Goal: Information Seeking & Learning: Understand process/instructions

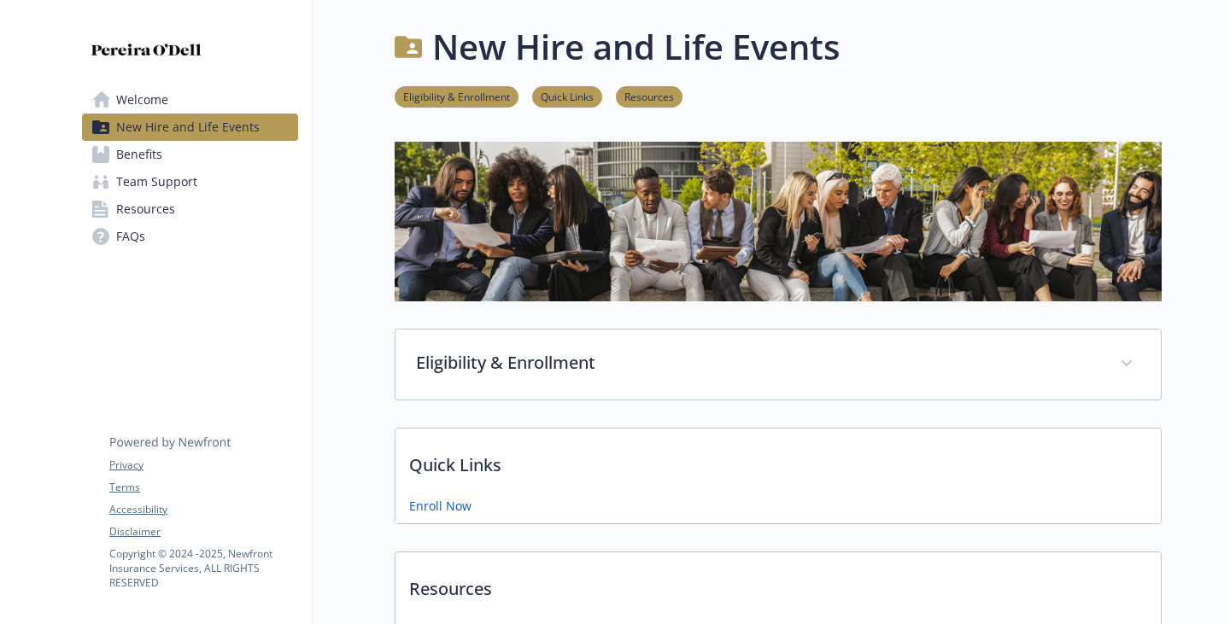
click at [158, 284] on div "Welcome New Hire and Life Events Benefits Team Support Resources FAQs Privacy T…" at bounding box center [189, 142] width 243 height 283
click at [155, 223] on span "Resources" at bounding box center [145, 209] width 59 height 27
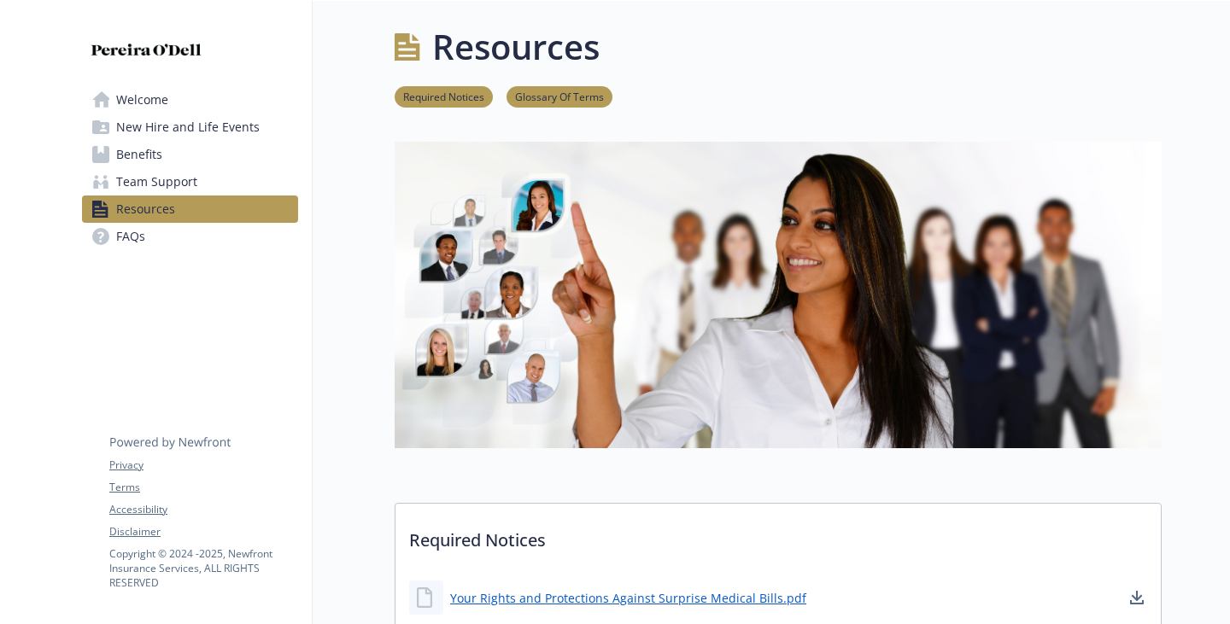
click at [175, 168] on link "Benefits" at bounding box center [190, 154] width 216 height 27
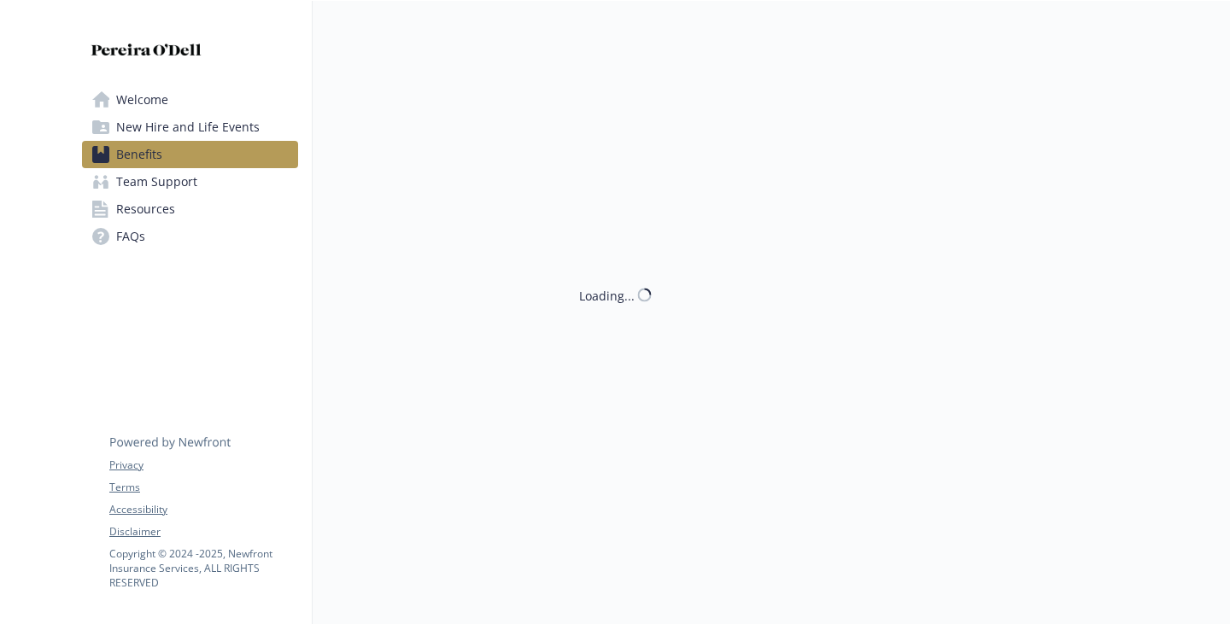
click at [184, 141] on span "New Hire and Life Events" at bounding box center [187, 127] width 143 height 27
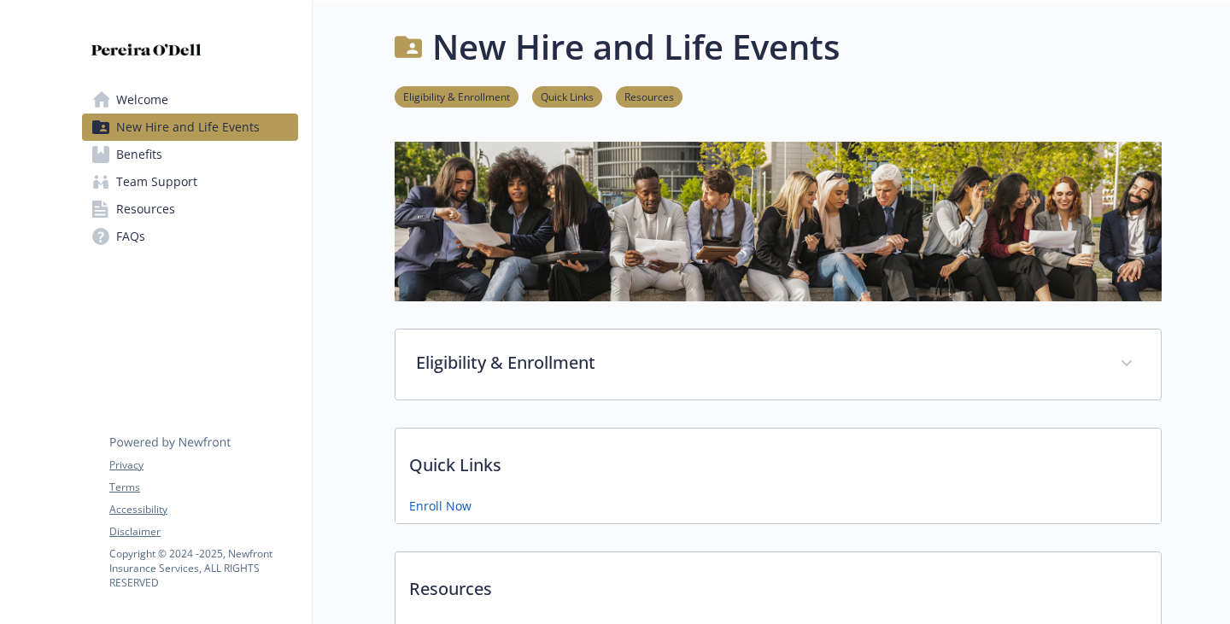
click at [168, 114] on span "Welcome" at bounding box center [142, 99] width 52 height 27
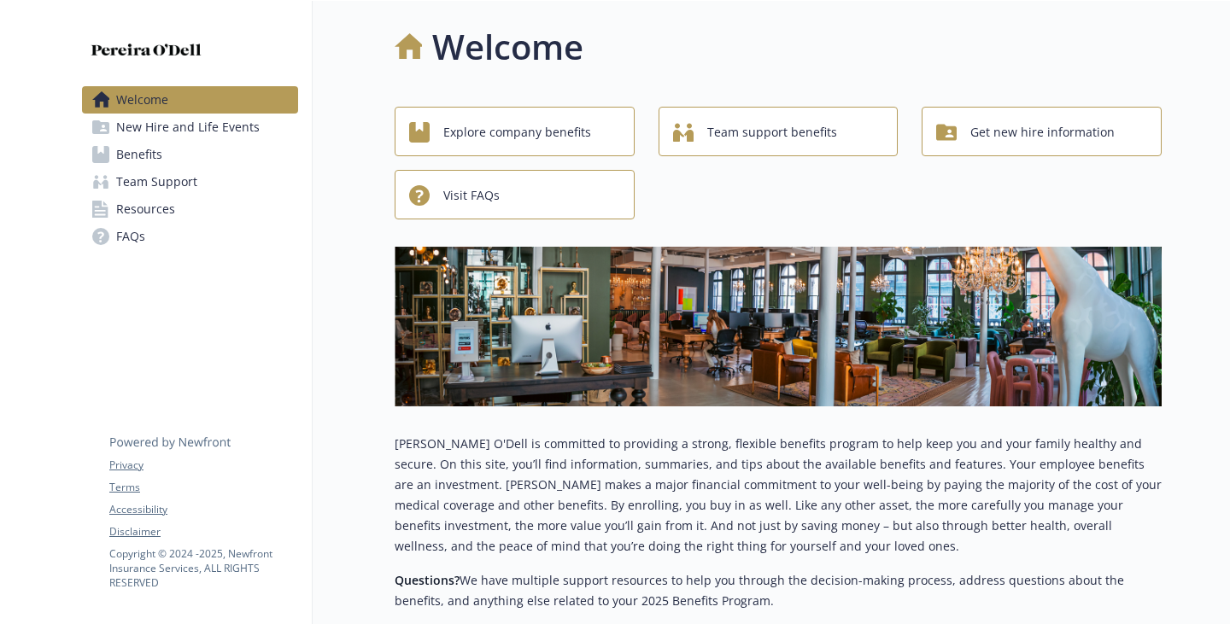
click at [191, 196] on span "Team Support" at bounding box center [156, 181] width 81 height 27
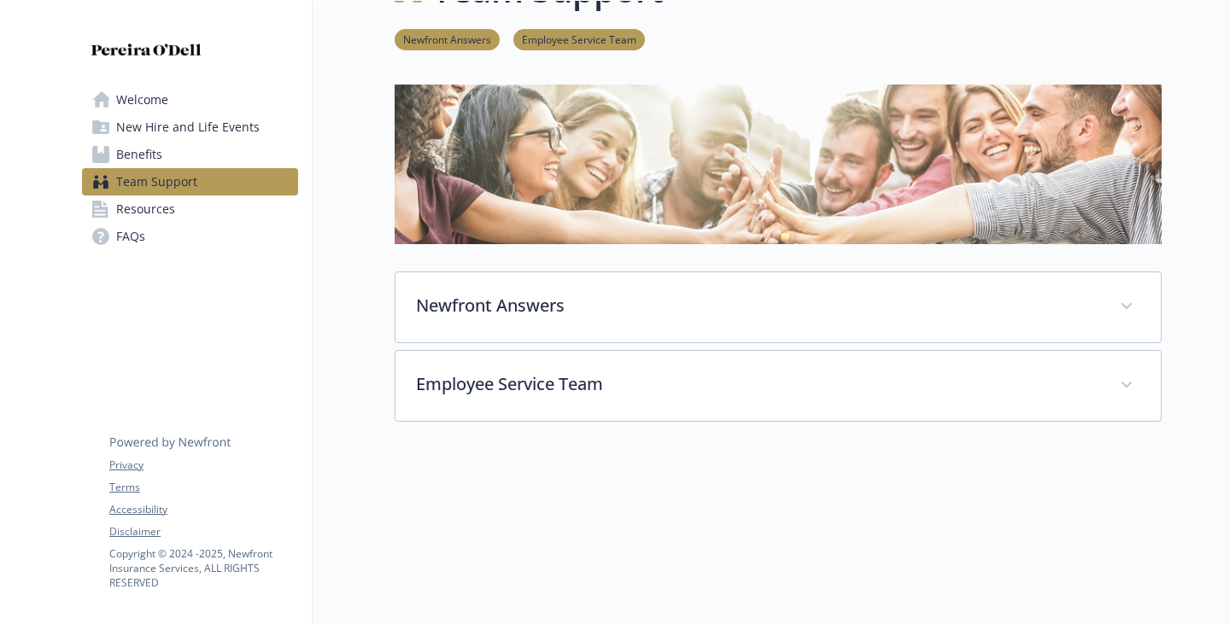
scroll to position [85, 0]
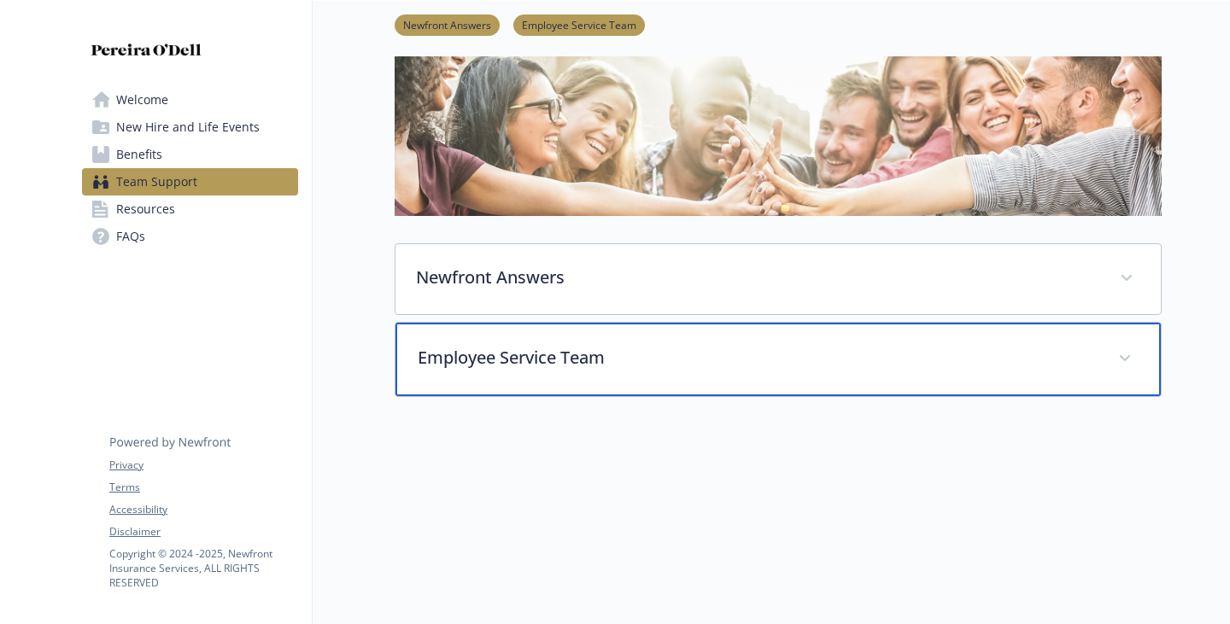
click at [515, 396] on div "Employee Service Team" at bounding box center [777, 359] width 765 height 73
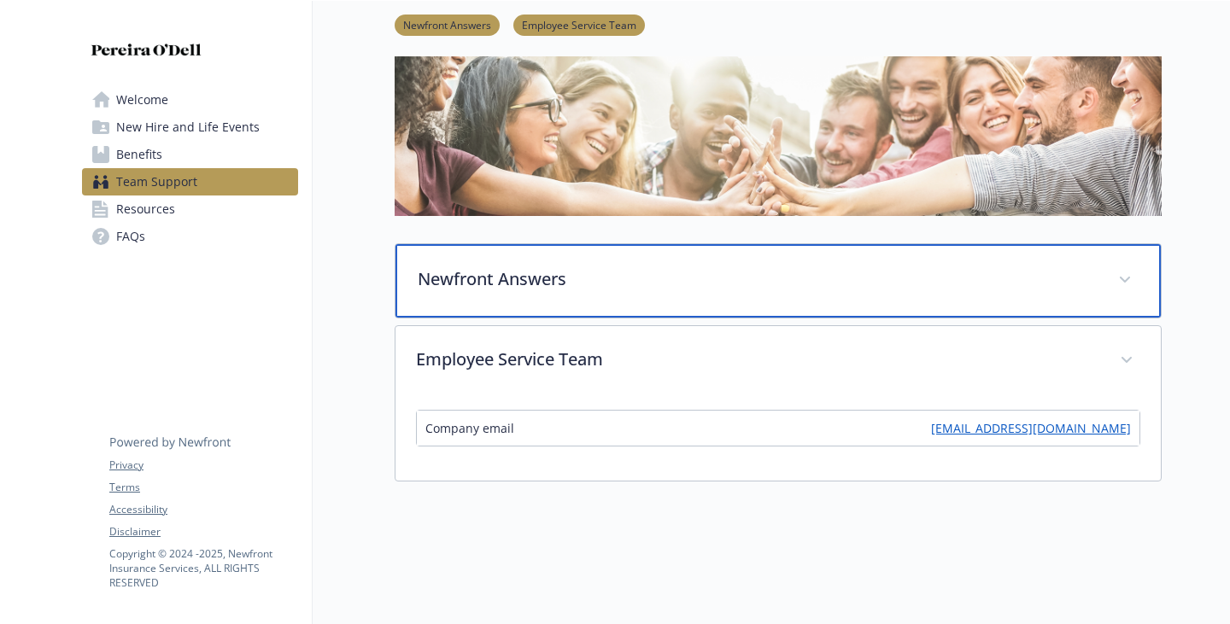
click at [520, 318] on div "Newfront Answers" at bounding box center [777, 280] width 765 height 73
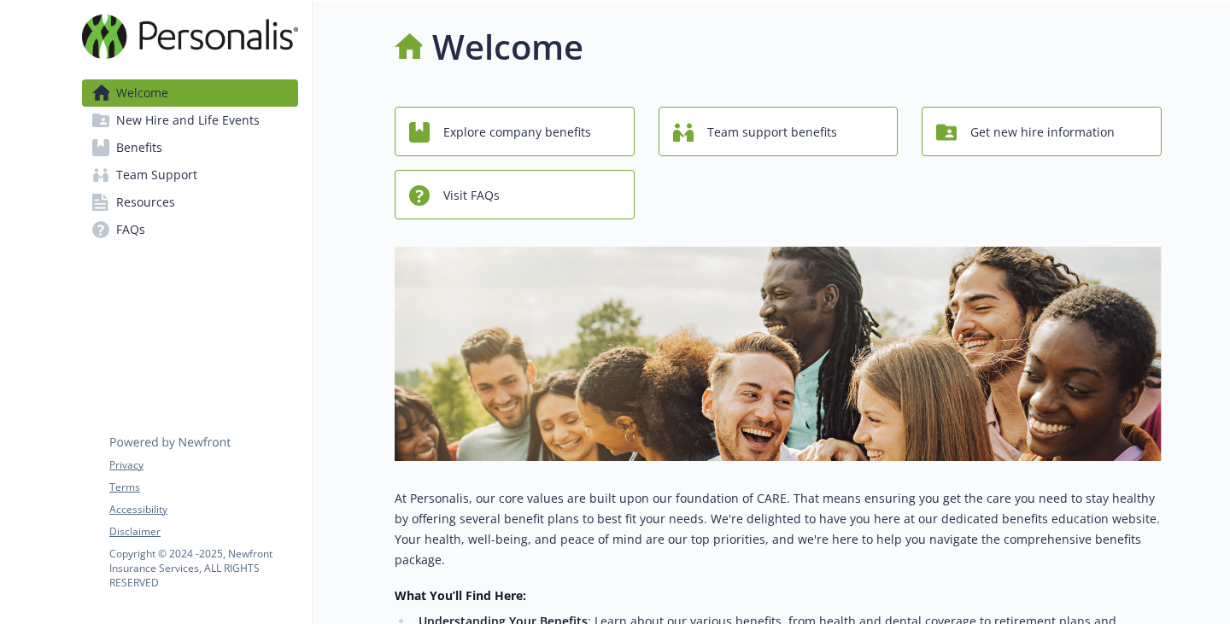
click at [131, 216] on span "Resources" at bounding box center [145, 202] width 59 height 27
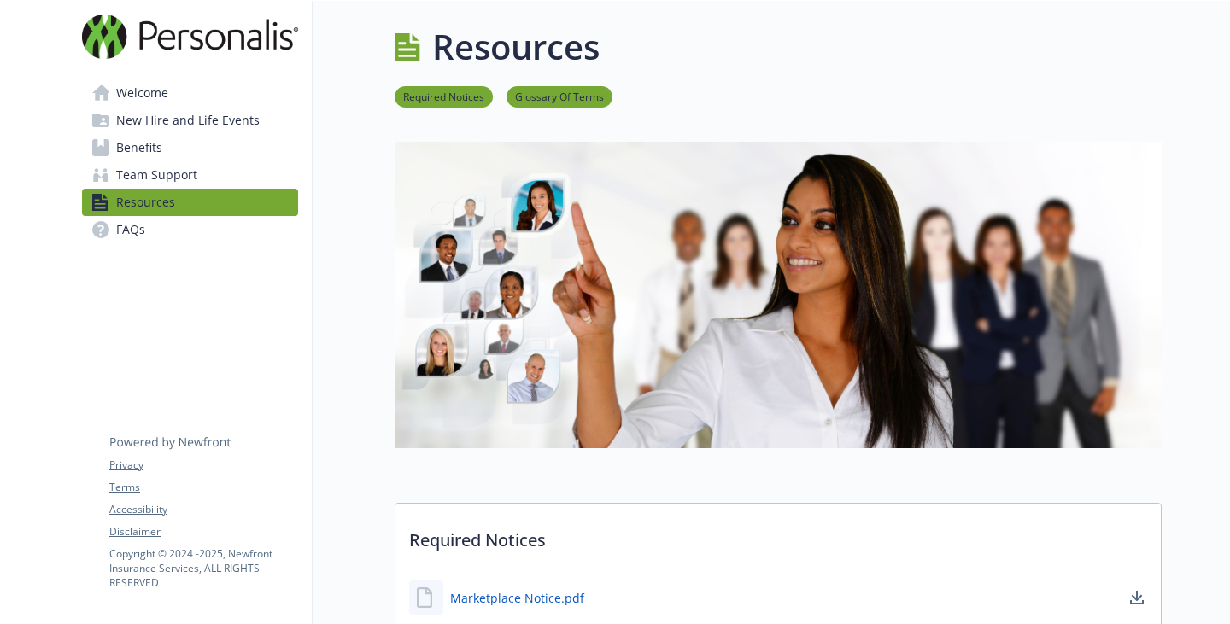
click at [161, 134] on span "New Hire and Life Events" at bounding box center [187, 120] width 143 height 27
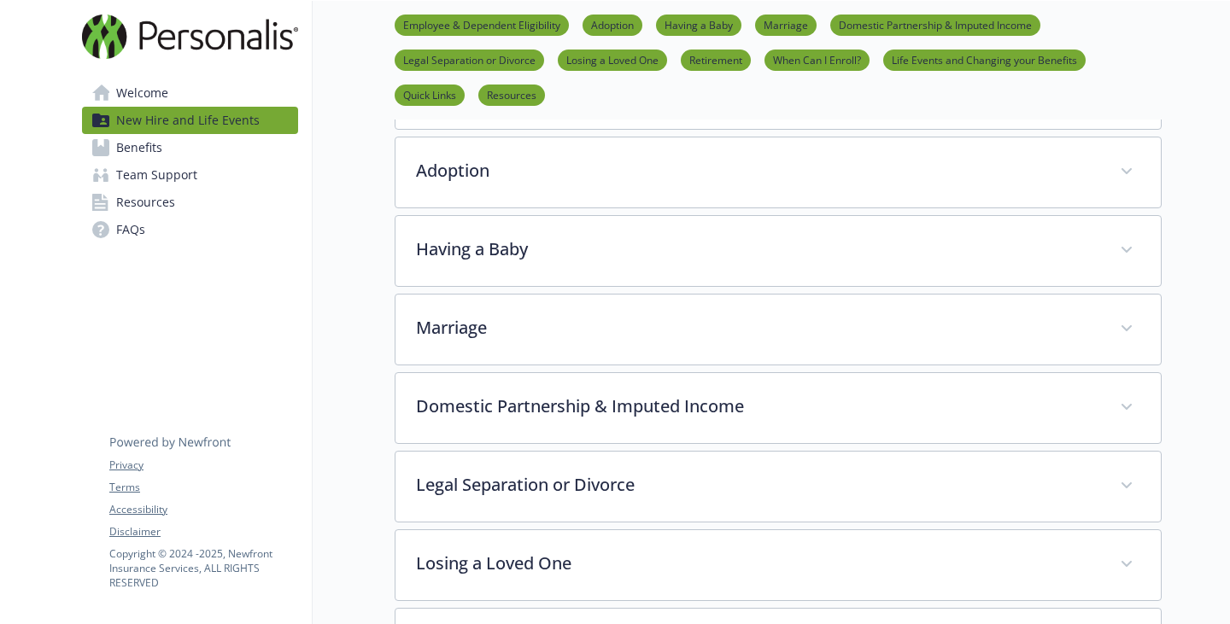
scroll to position [256, 0]
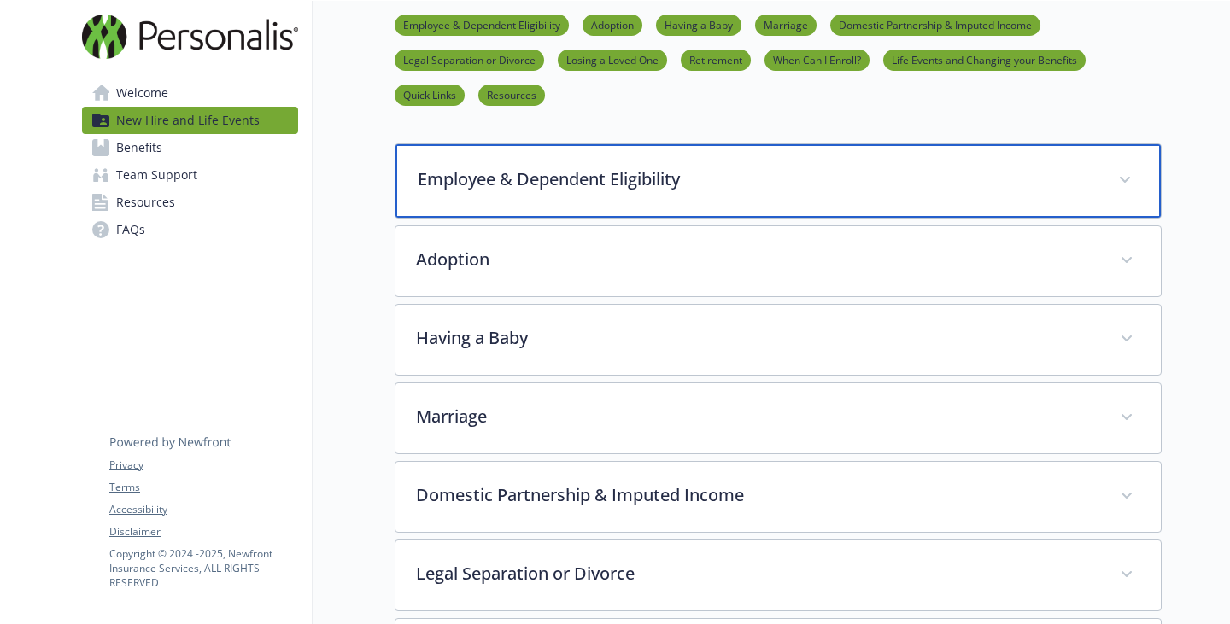
click at [489, 192] on p "Employee & Dependent Eligibility" at bounding box center [758, 180] width 680 height 26
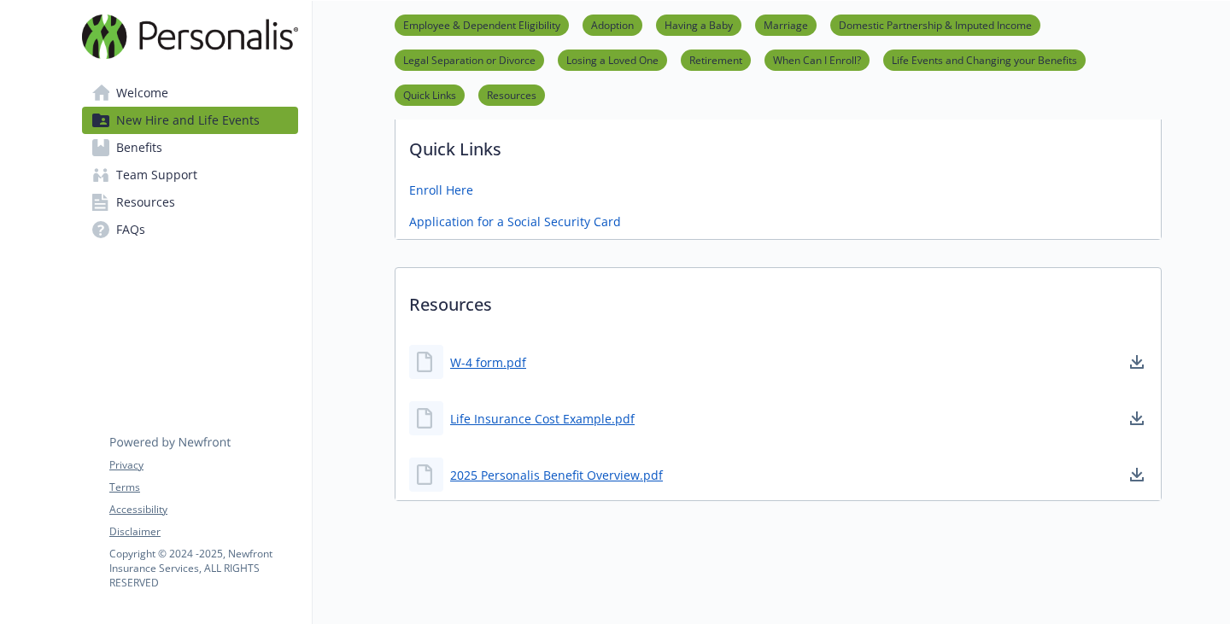
scroll to position [2391, 0]
click at [409, 199] on link "Enroll Here" at bounding box center [442, 188] width 67 height 21
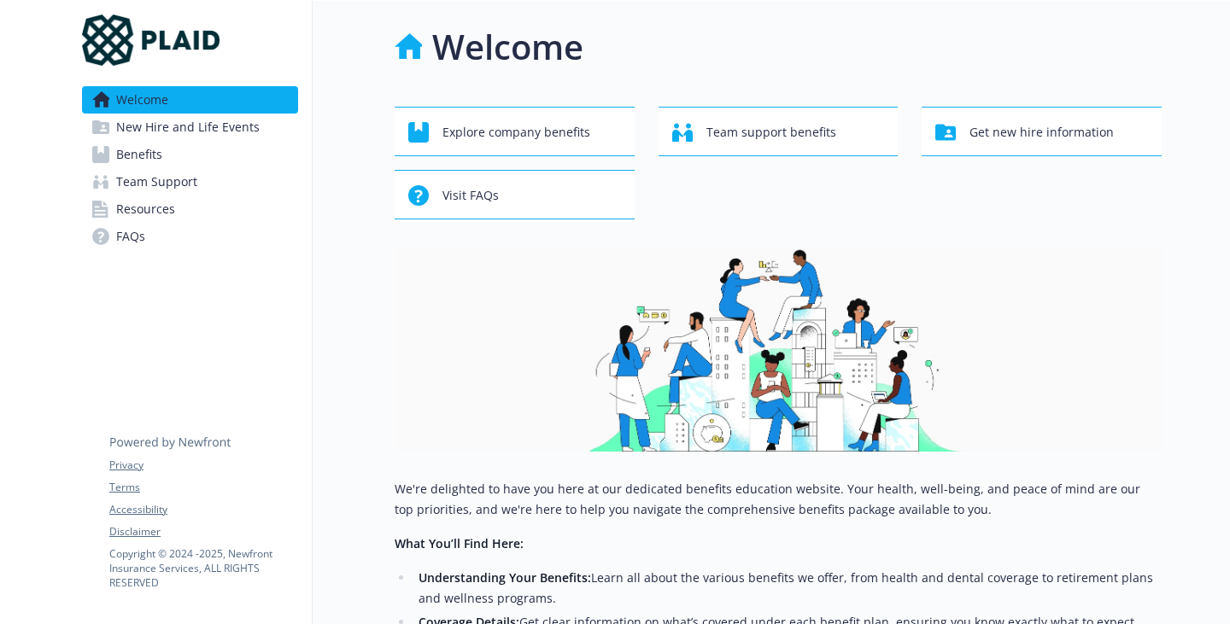
click at [235, 141] on span "New Hire and Life Events" at bounding box center [187, 127] width 143 height 27
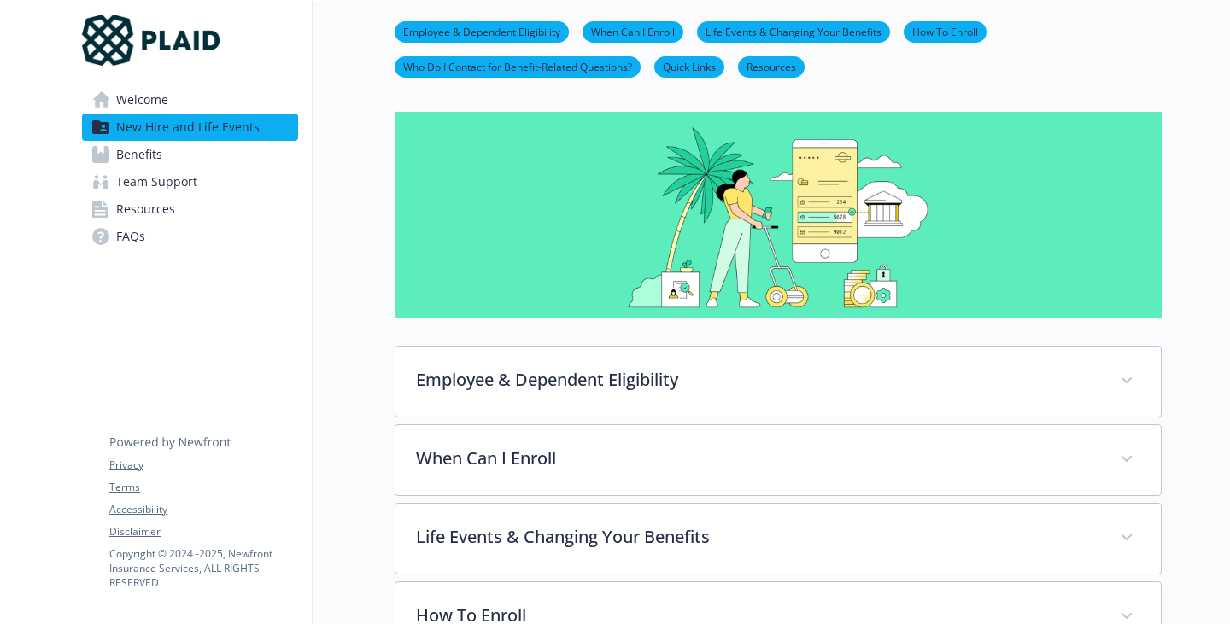
scroll to position [171, 0]
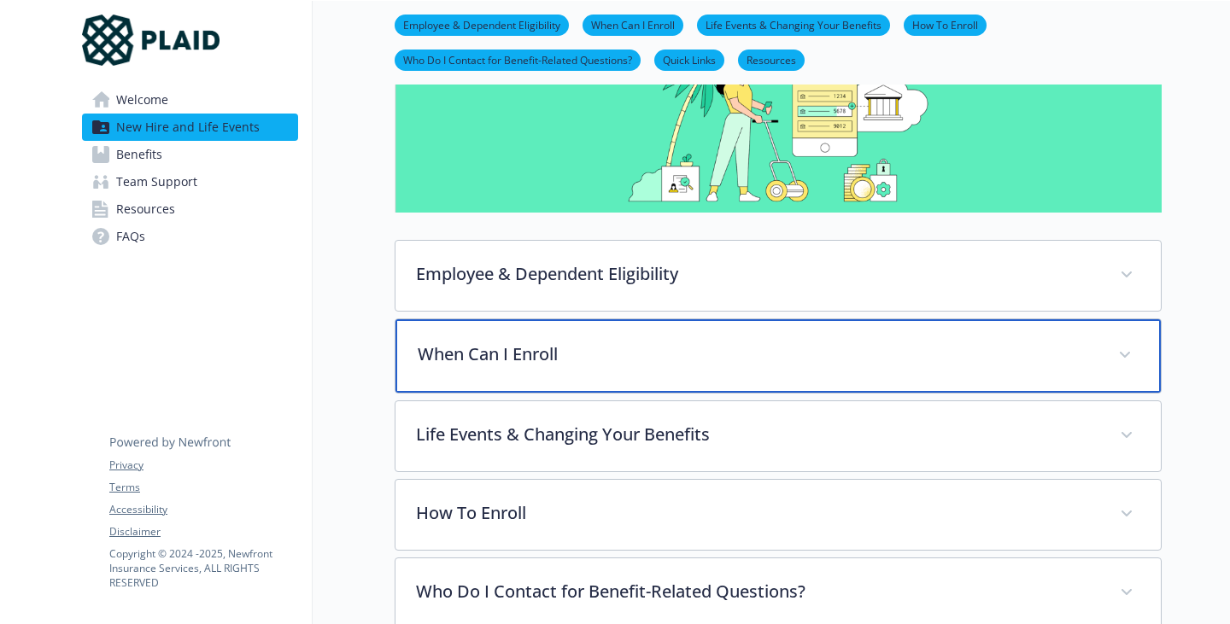
click at [431, 393] on div "When Can I Enroll" at bounding box center [777, 355] width 765 height 73
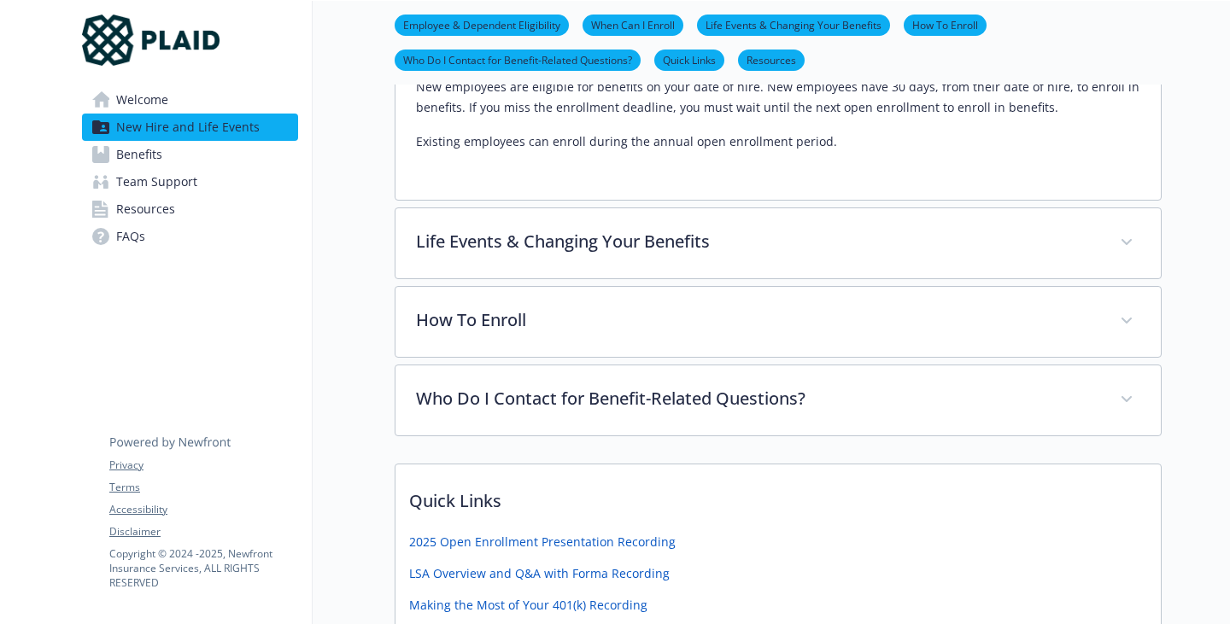
scroll to position [512, 0]
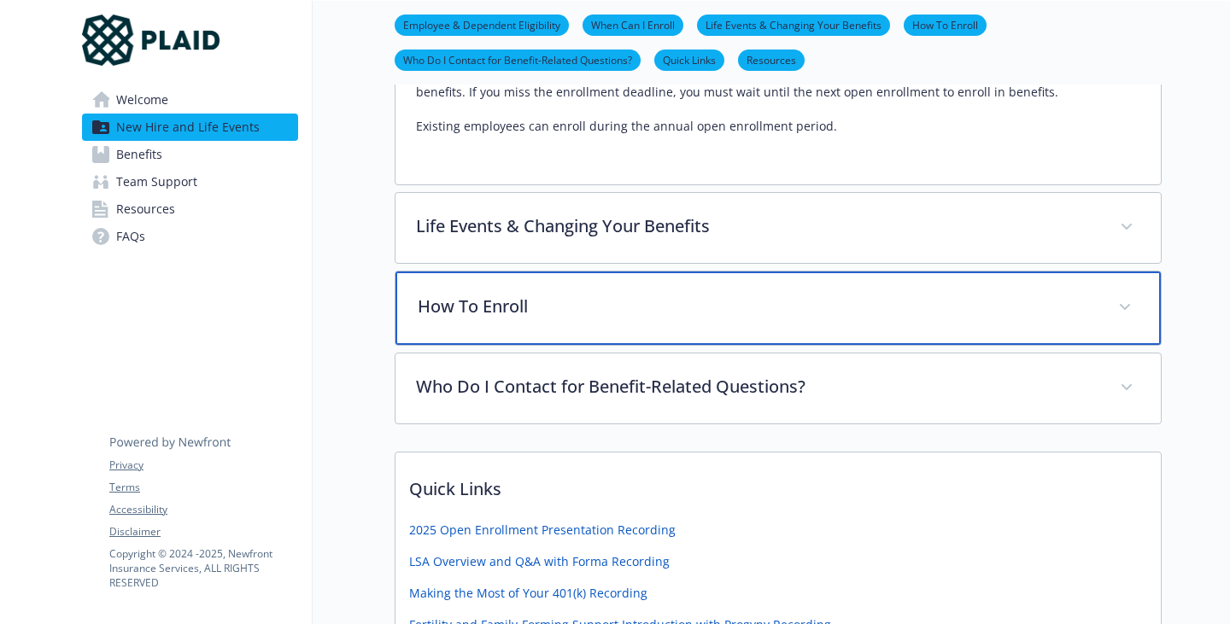
click at [453, 345] on div "How To Enroll" at bounding box center [777, 308] width 765 height 73
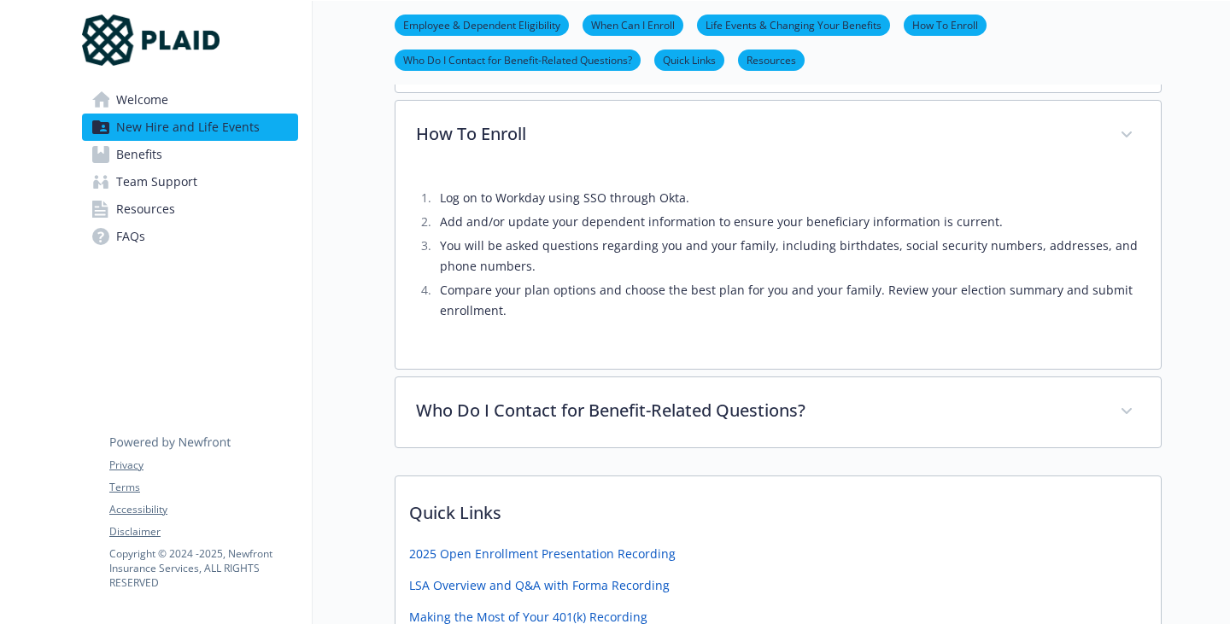
scroll to position [939, 0]
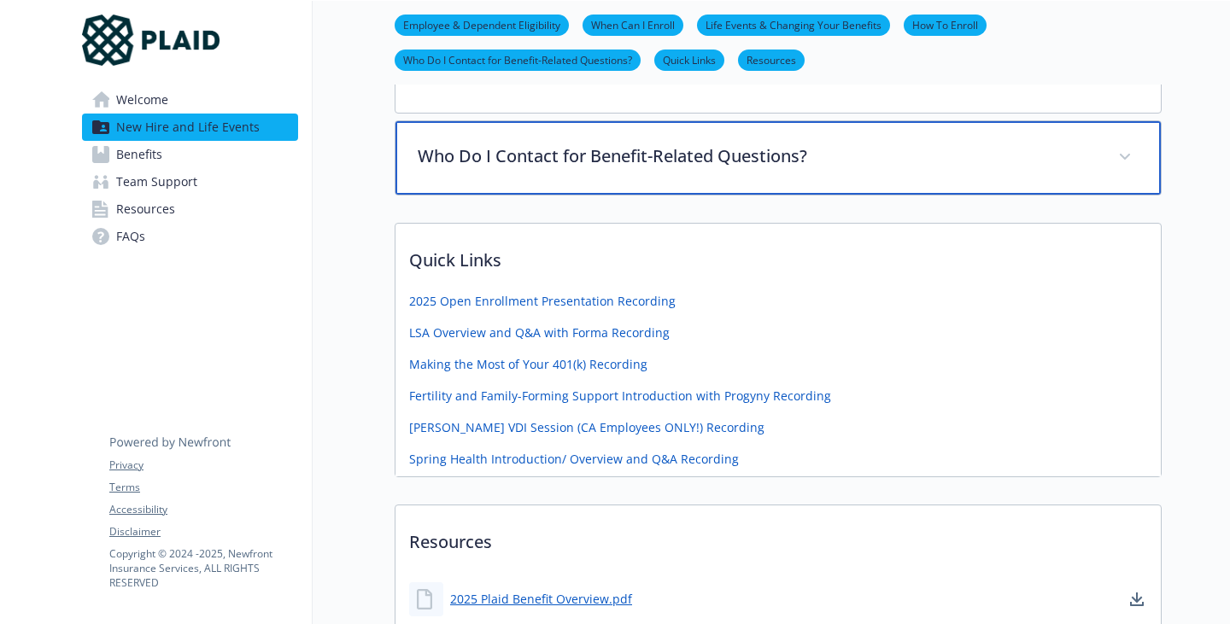
click at [576, 169] on p "Who Do I Contact for Benefit-Related Questions?" at bounding box center [758, 156] width 680 height 26
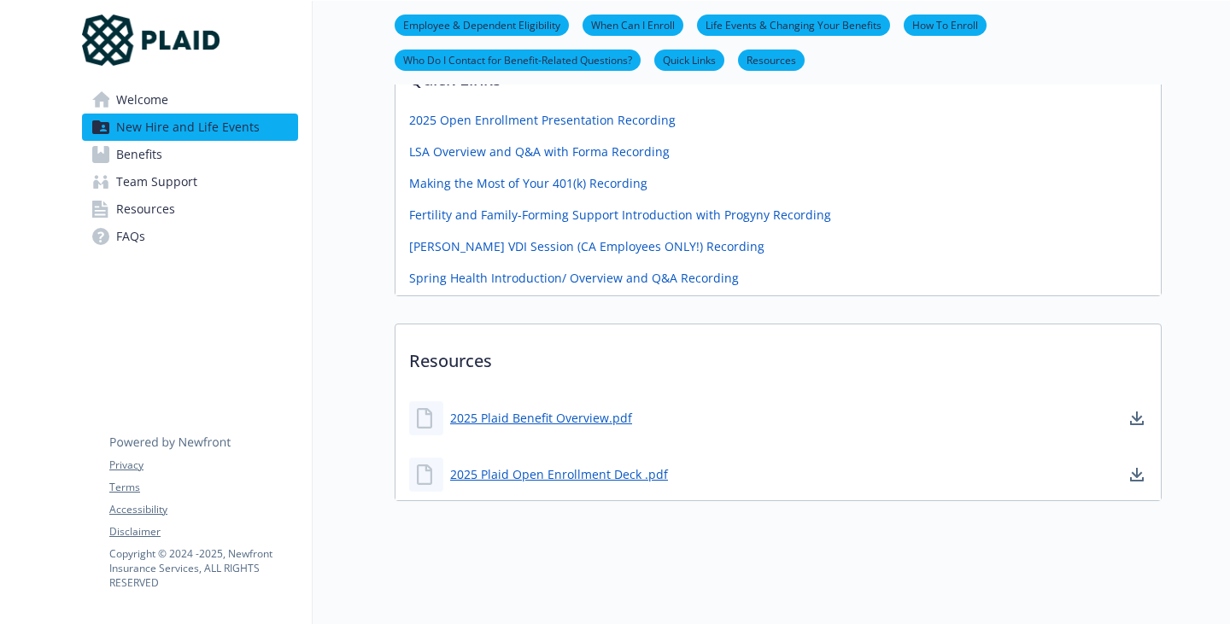
scroll to position [1669, 0]
click at [163, 196] on span "Team Support" at bounding box center [156, 181] width 81 height 27
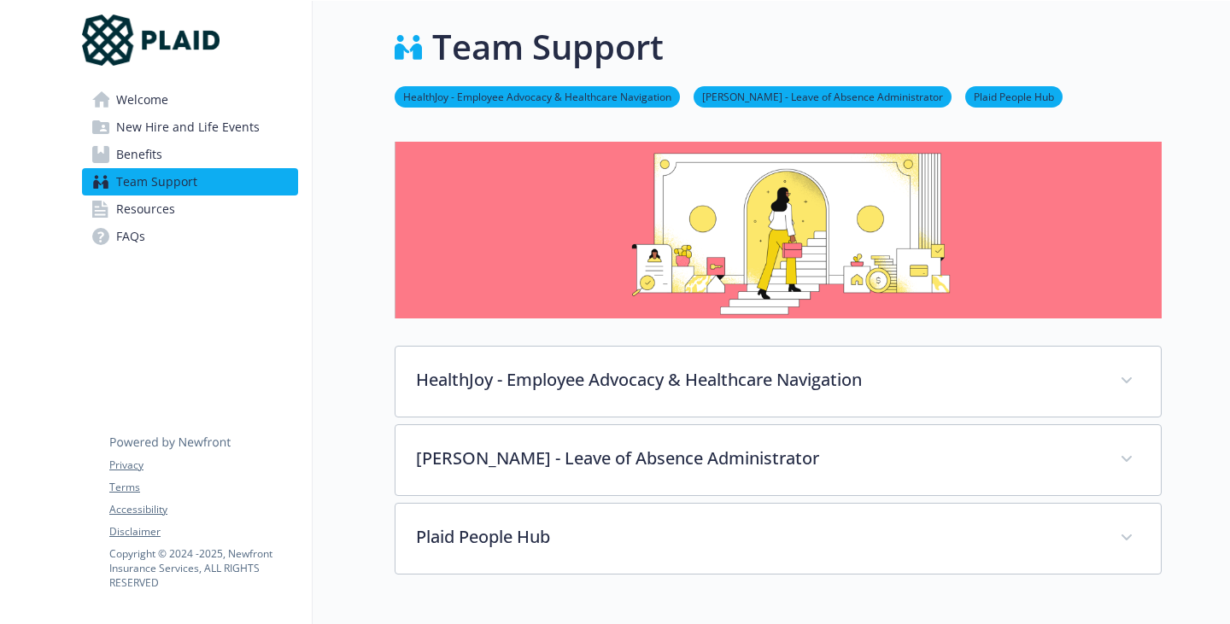
click at [172, 223] on span "Resources" at bounding box center [145, 209] width 59 height 27
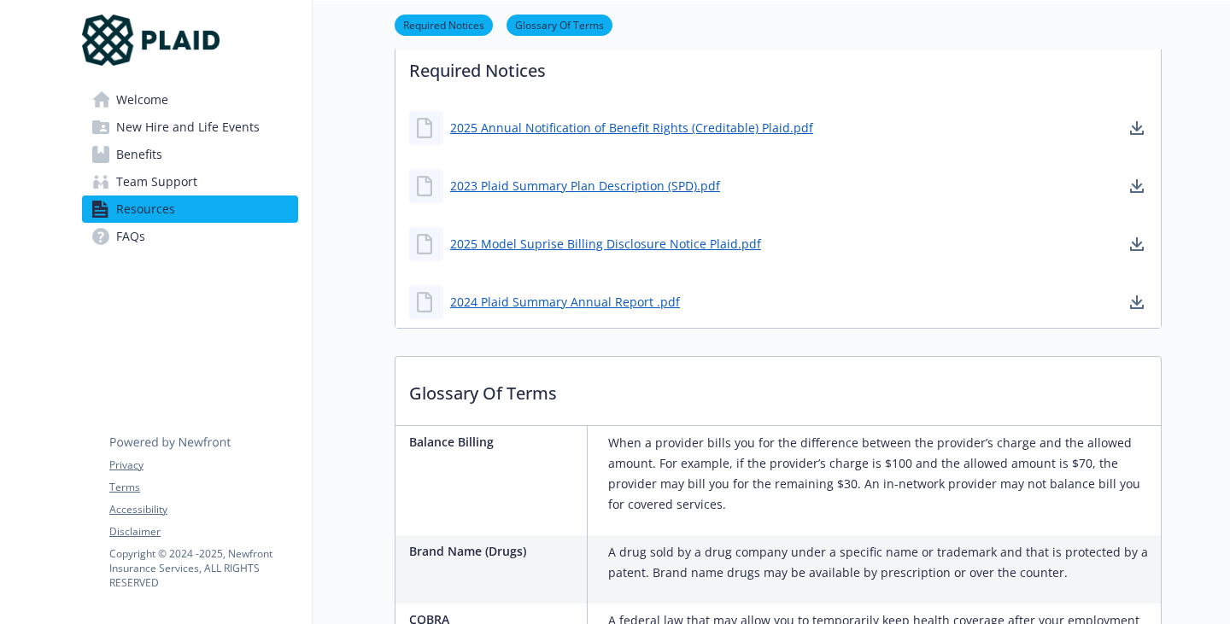
scroll to position [598, 0]
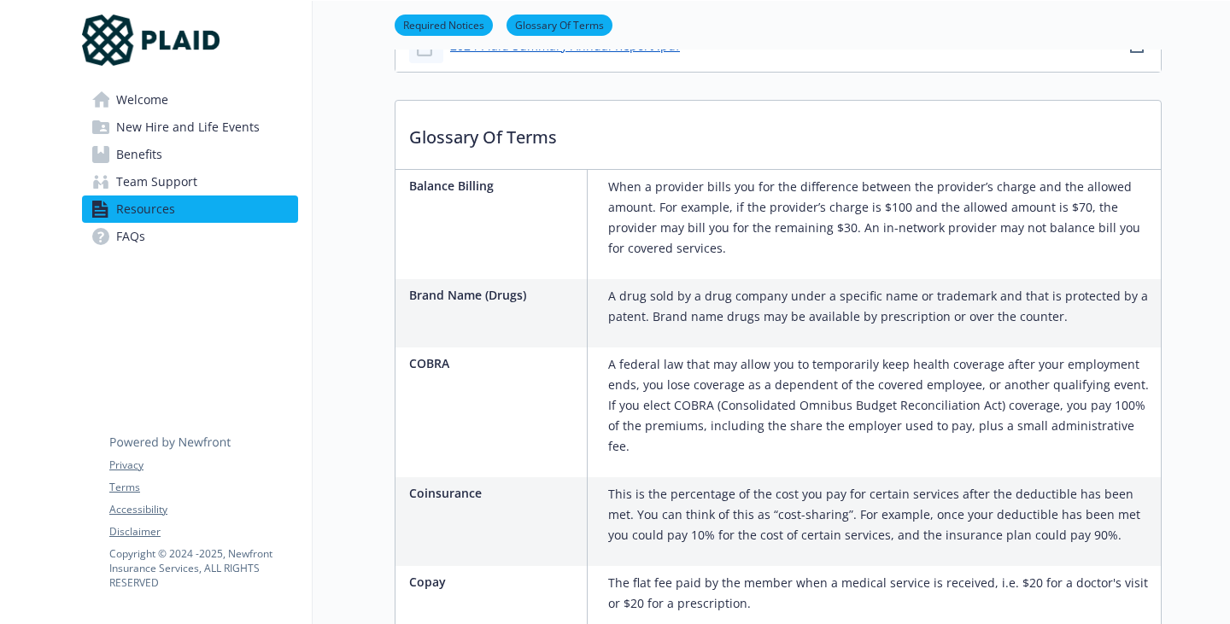
click at [145, 250] on span "FAQs" at bounding box center [130, 236] width 29 height 27
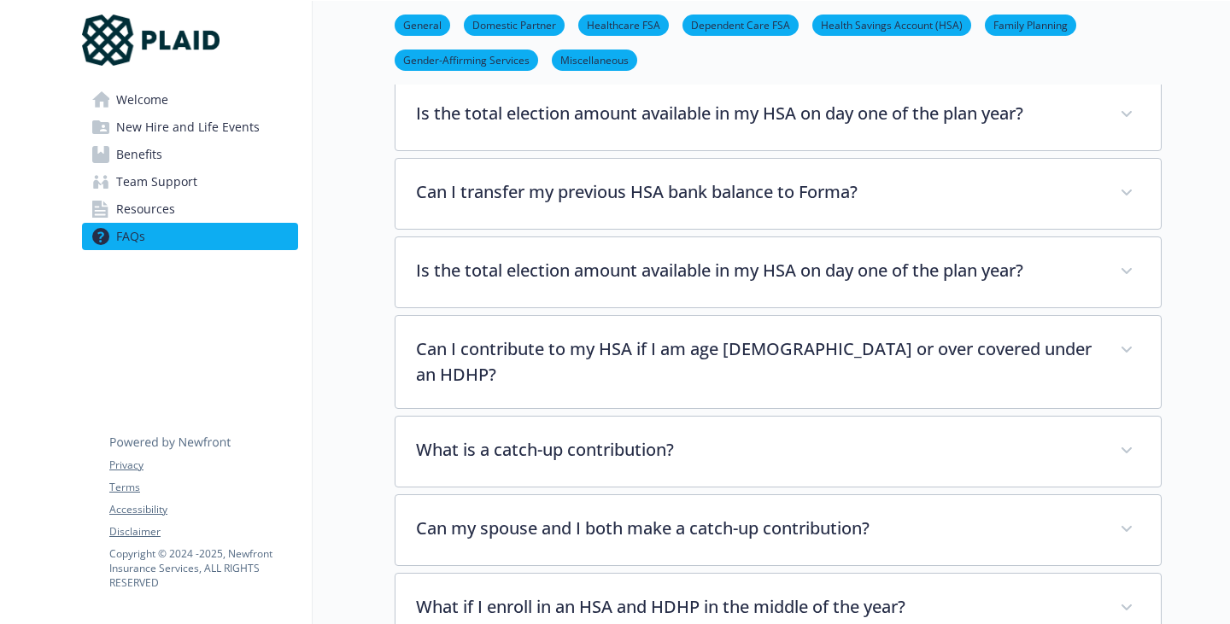
scroll to position [2562, 0]
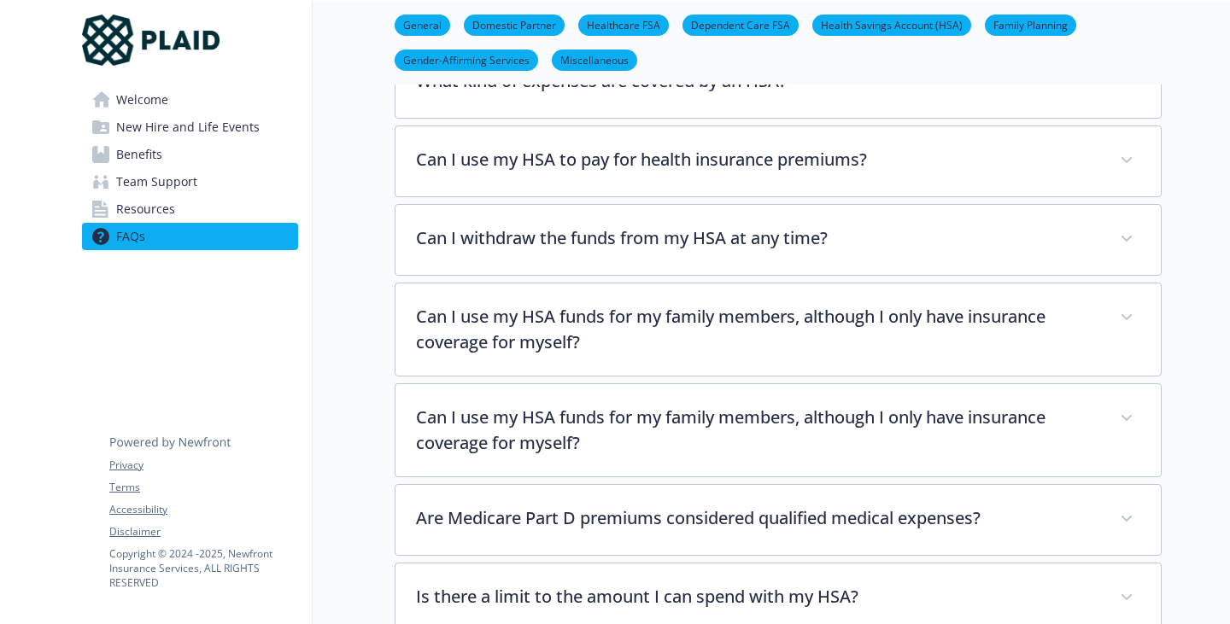
click at [558, 67] on link "Miscellaneous" at bounding box center [594, 59] width 85 height 16
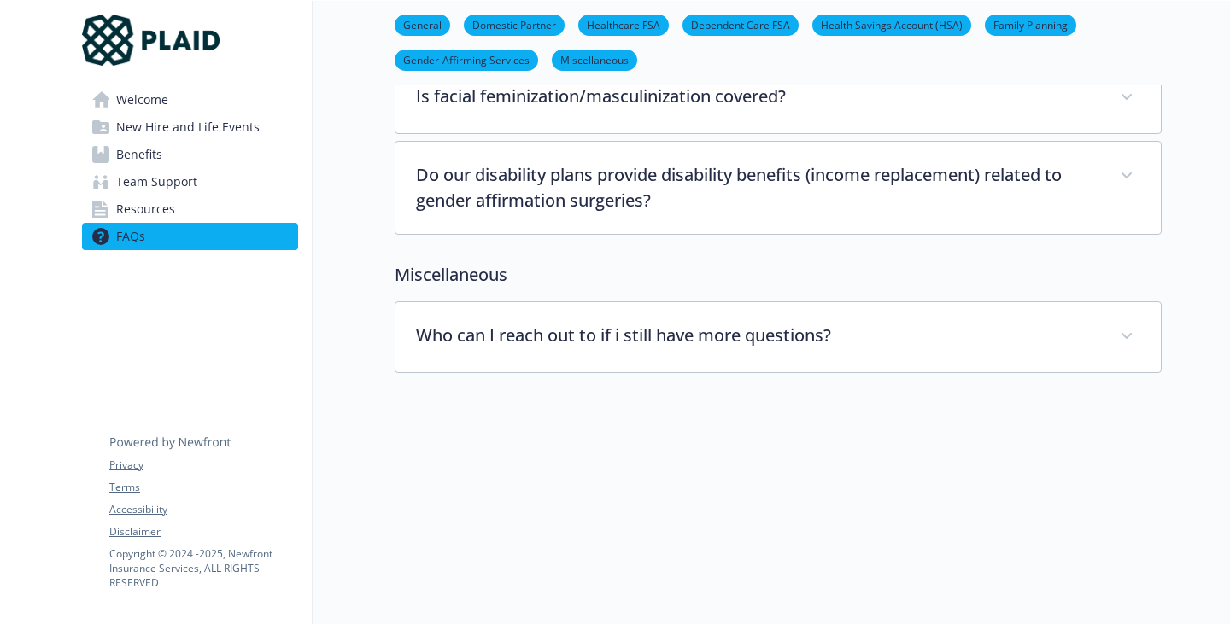
scroll to position [5568, 13]
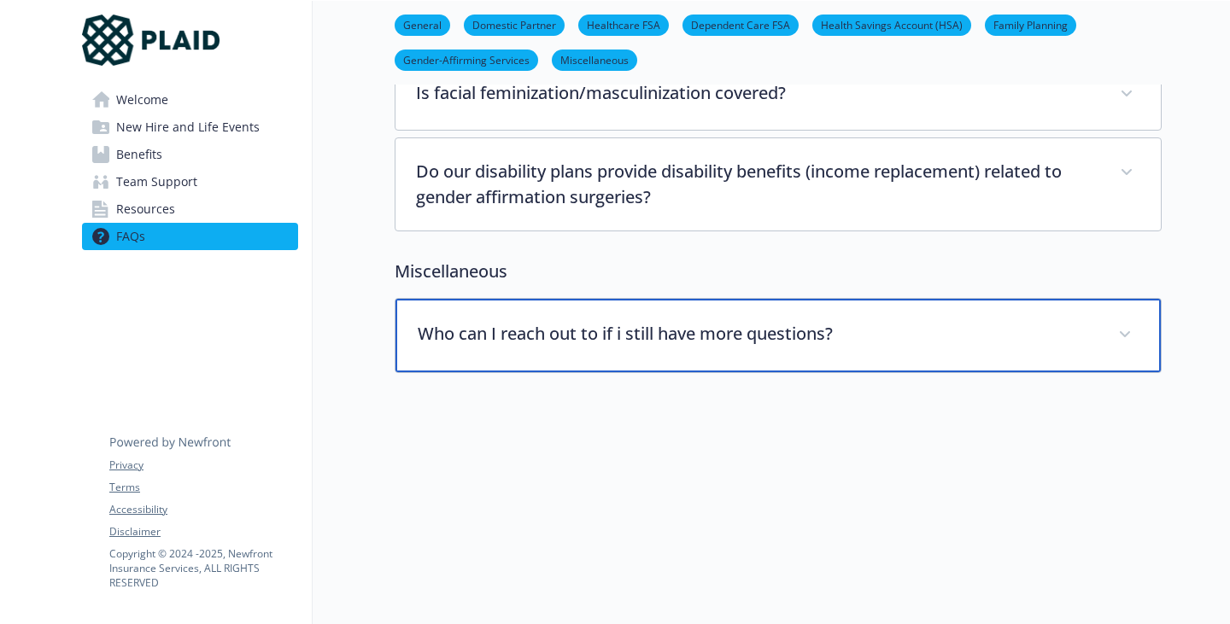
click at [649, 325] on div "Who can I reach out to if i still have more questions?" at bounding box center [777, 335] width 765 height 73
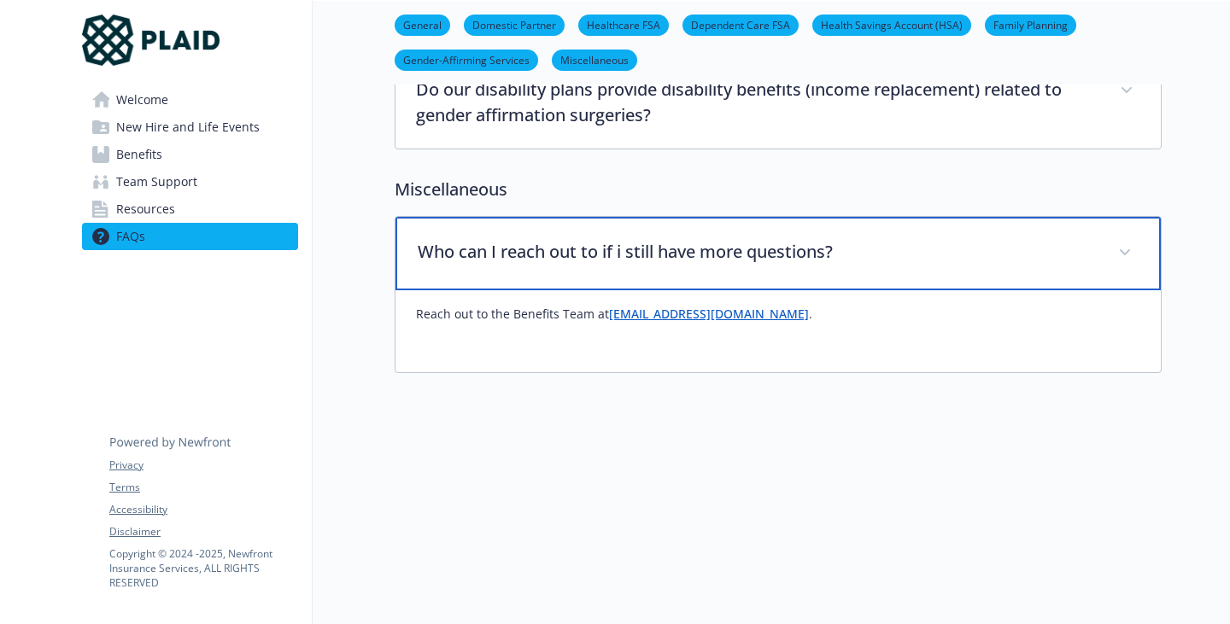
click at [459, 265] on p "Who can I reach out to if i still have more questions?" at bounding box center [758, 252] width 680 height 26
